Goal: Task Accomplishment & Management: Manage account settings

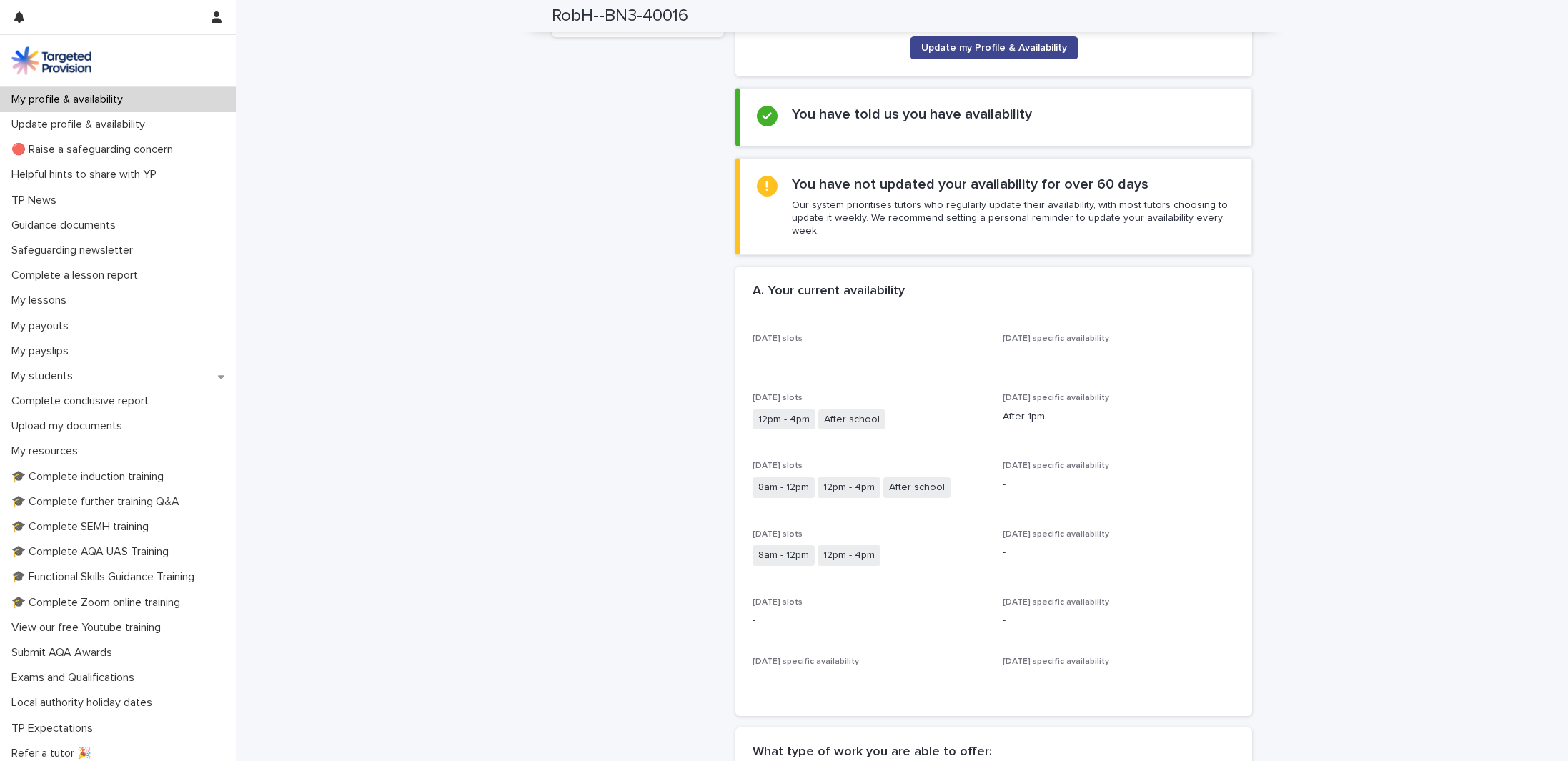
scroll to position [209, 0]
click at [990, 48] on span "Update my Profile & Availability" at bounding box center [993, 46] width 145 height 10
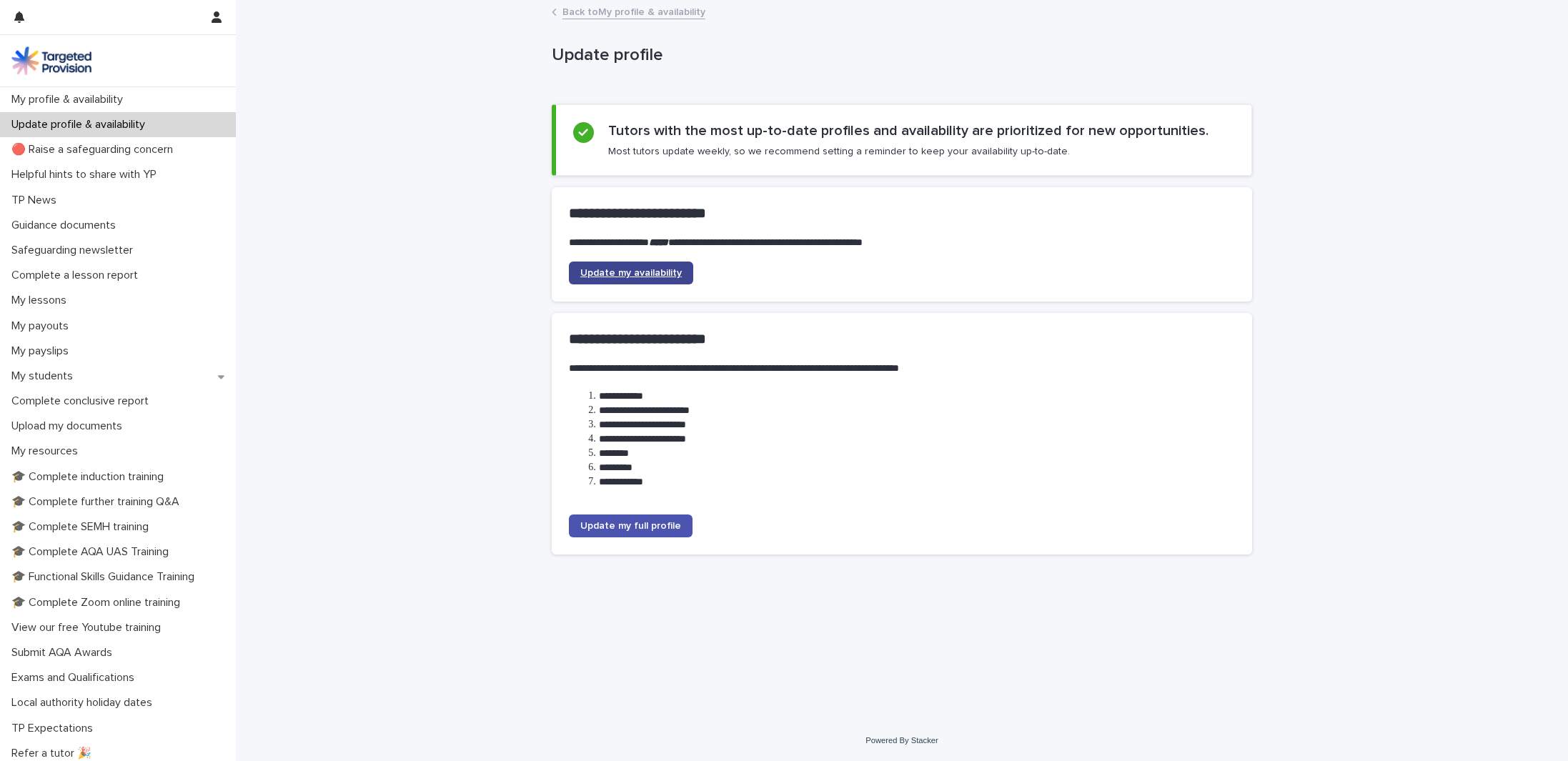
click at [661, 272] on span "Update my availability" at bounding box center [631, 273] width 102 height 10
click at [220, 376] on icon at bounding box center [220, 377] width 7 height 4
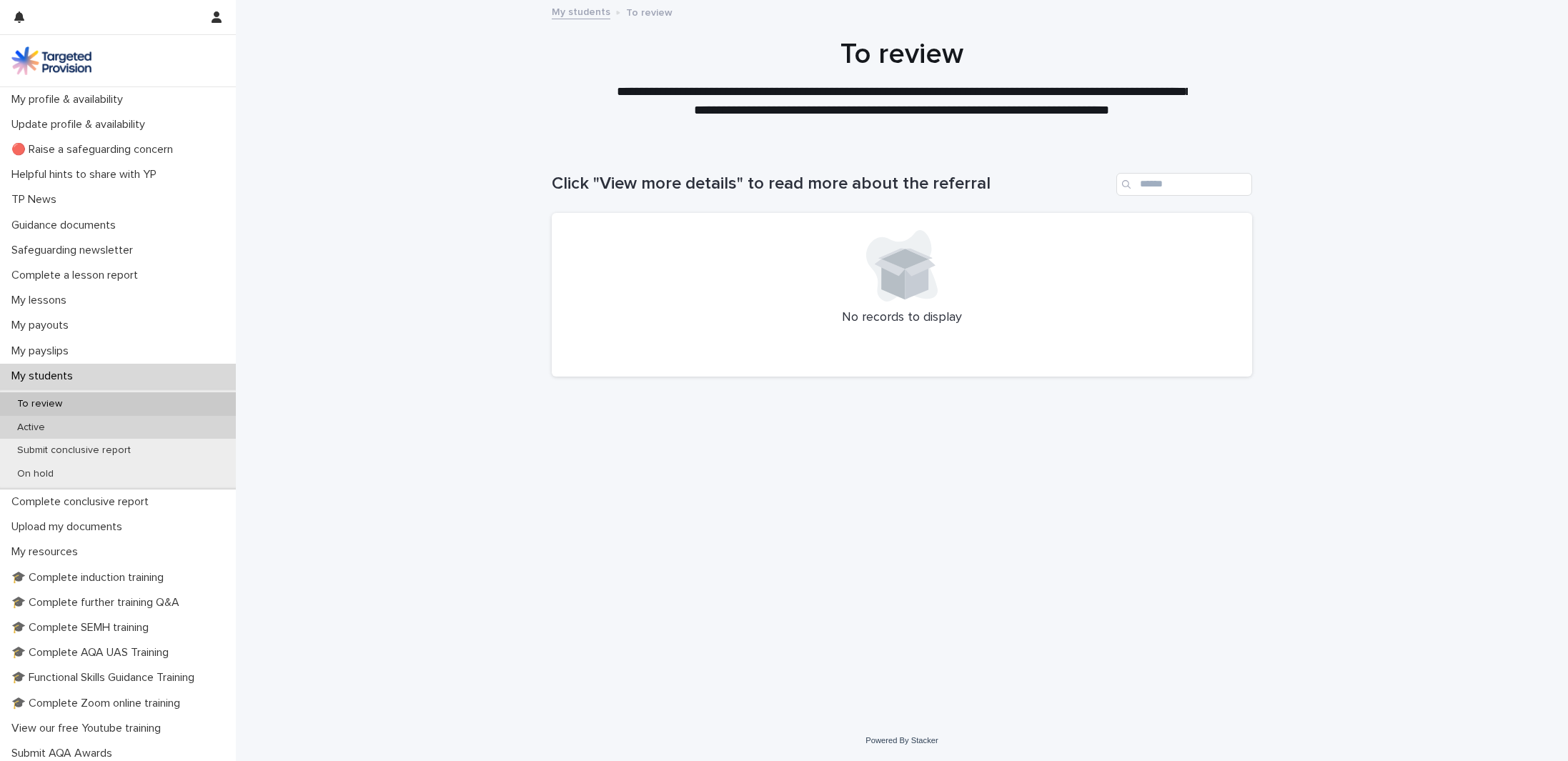
click at [197, 423] on div "Active" at bounding box center [118, 428] width 236 height 24
